Goal: Transaction & Acquisition: Purchase product/service

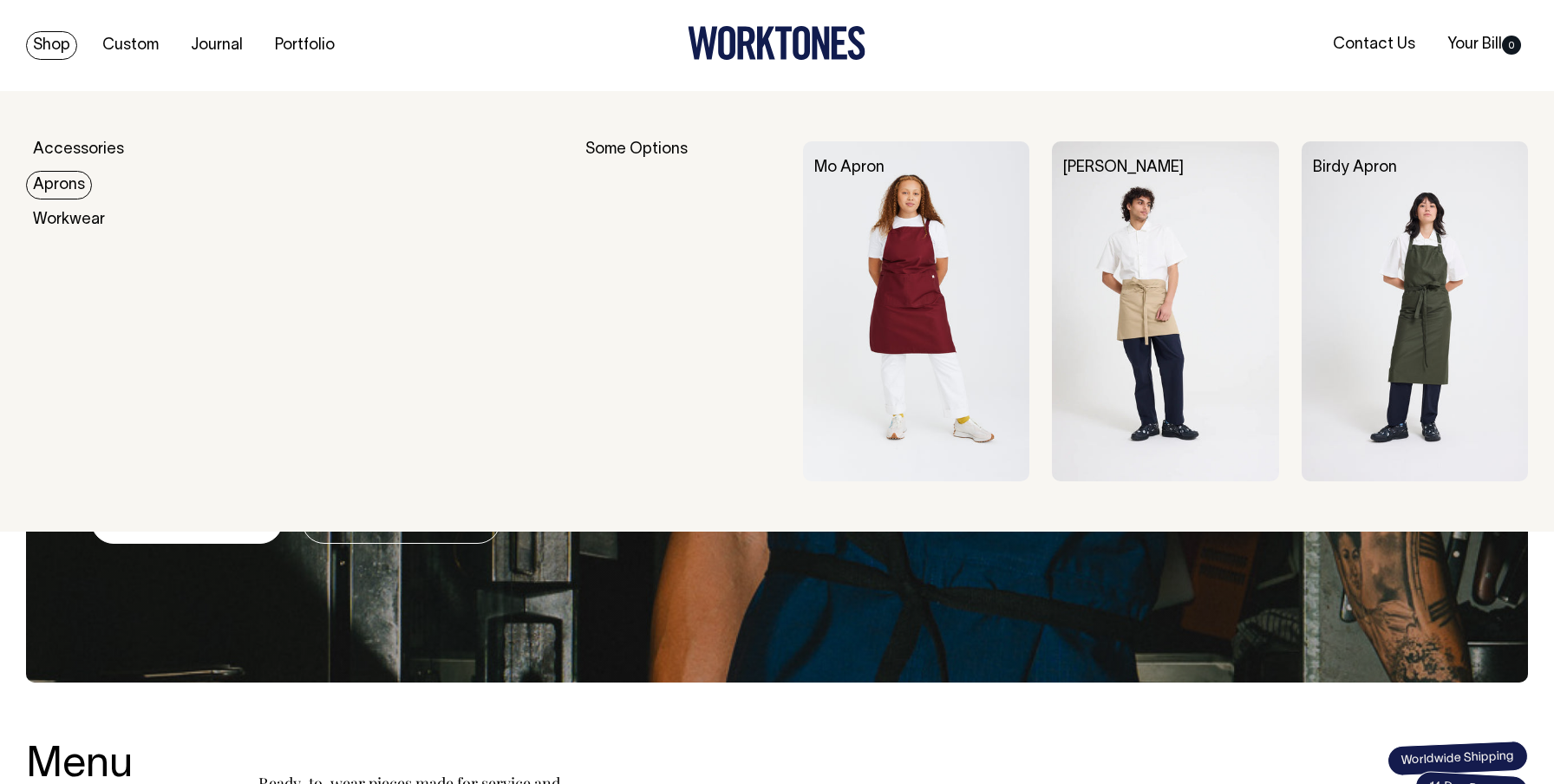
click at [66, 189] on link "Aprons" at bounding box center [59, 185] width 66 height 29
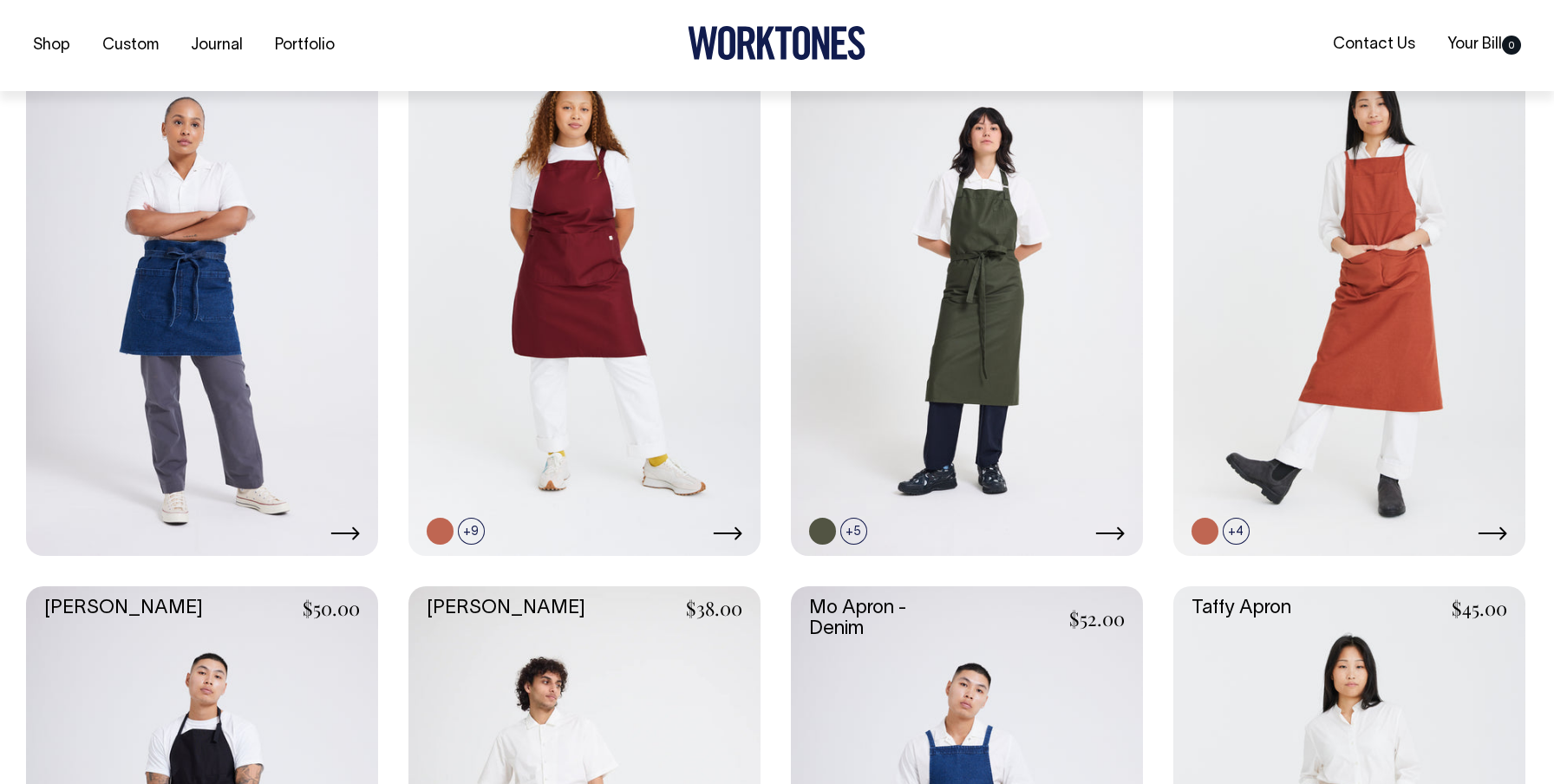
scroll to position [506, 0]
click at [985, 529] on link at bounding box center [978, 530] width 27 height 27
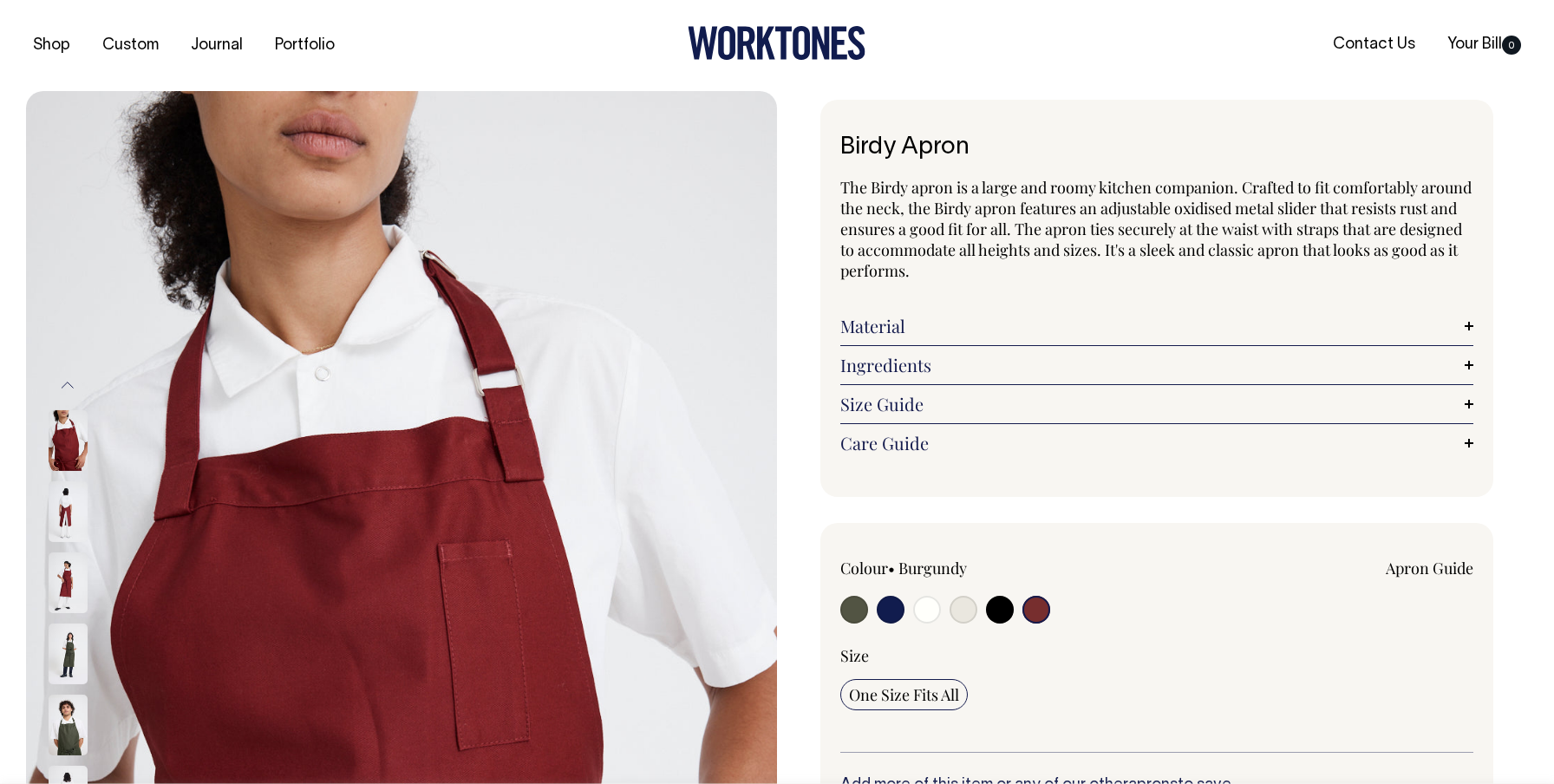
select select "Burgundy"
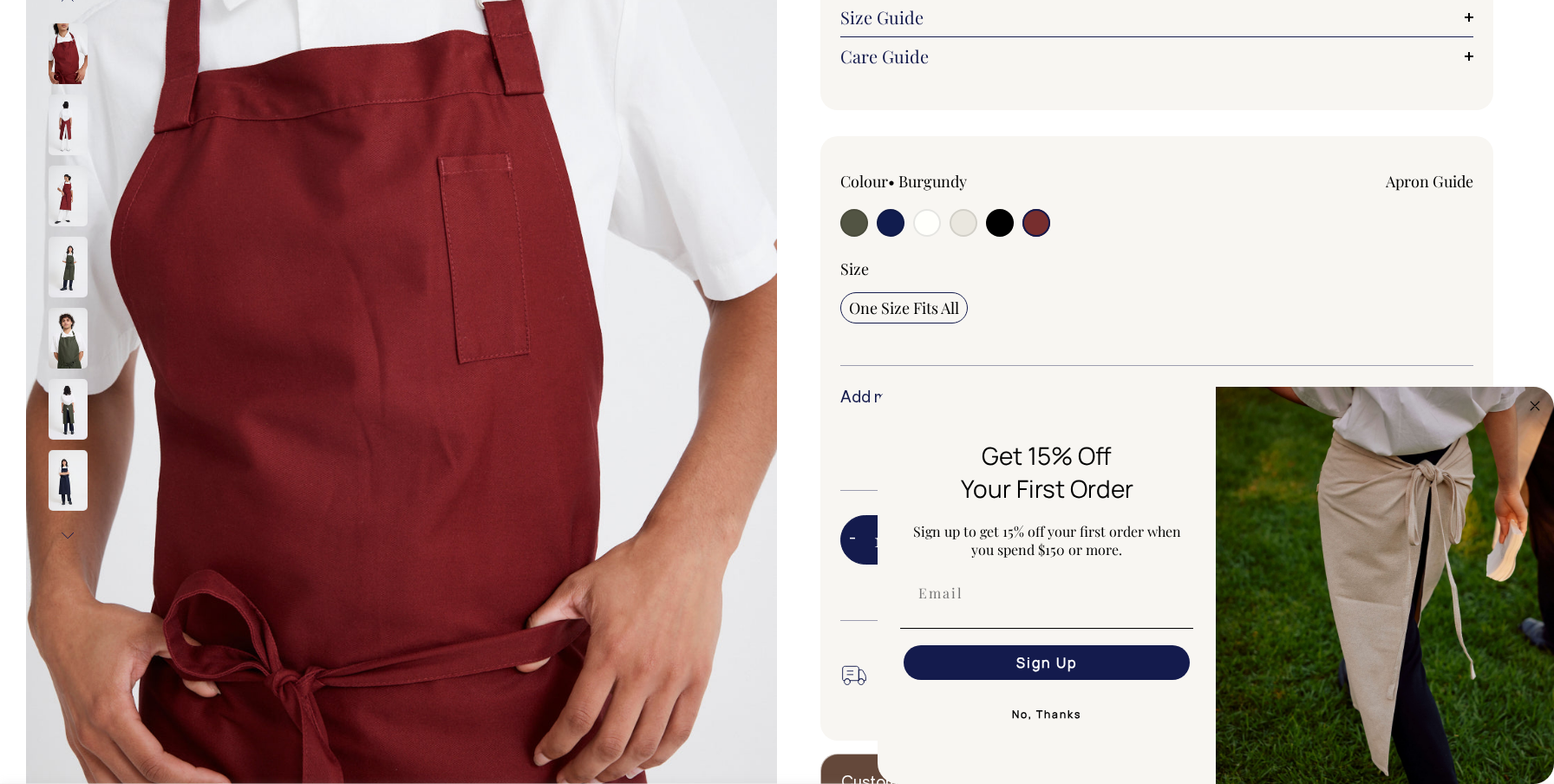
scroll to position [388, 0]
click at [73, 212] on img at bounding box center [68, 194] width 39 height 61
